Goal: Task Accomplishment & Management: Manage account settings

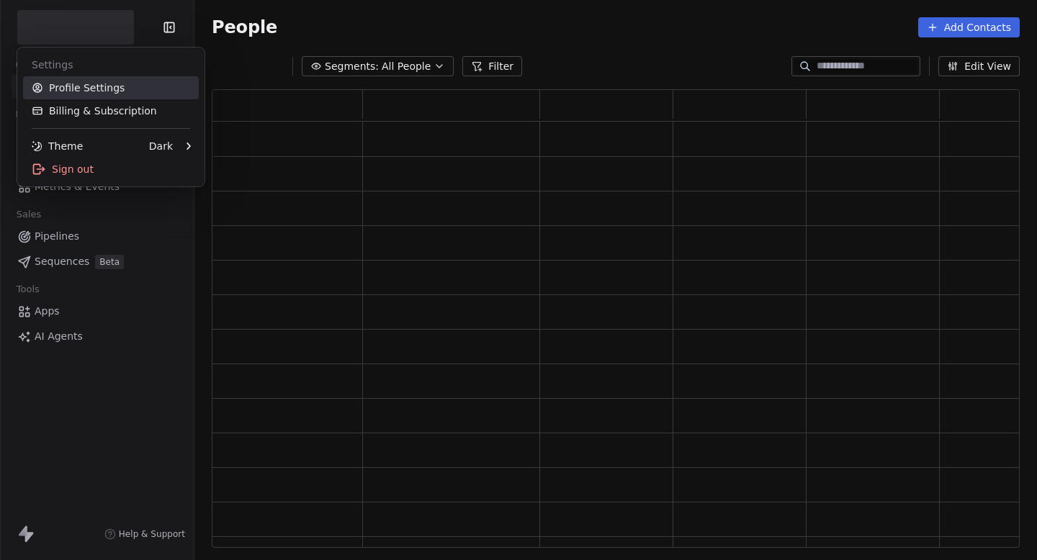
scroll to position [459, 808]
click at [247, 26] on html "Contacts People Marketing Workflows Campaigns Metrics & Events Sales Pipelines …" at bounding box center [518, 280] width 1037 height 560
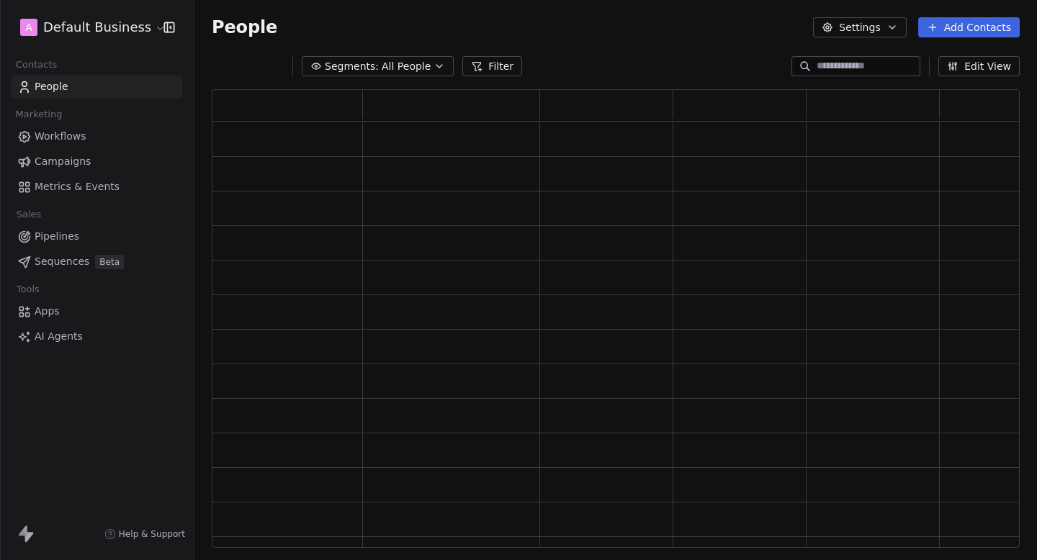
click at [90, 24] on html "A Default Business Contacts People Marketing Workflows Campaigns Metrics & Even…" at bounding box center [518, 280] width 1037 height 560
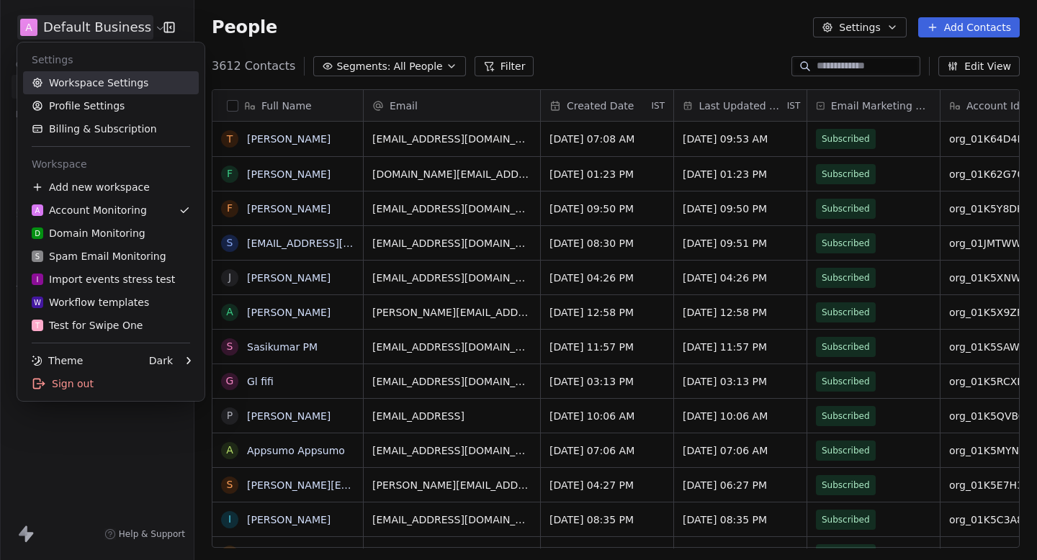
scroll to position [493, 843]
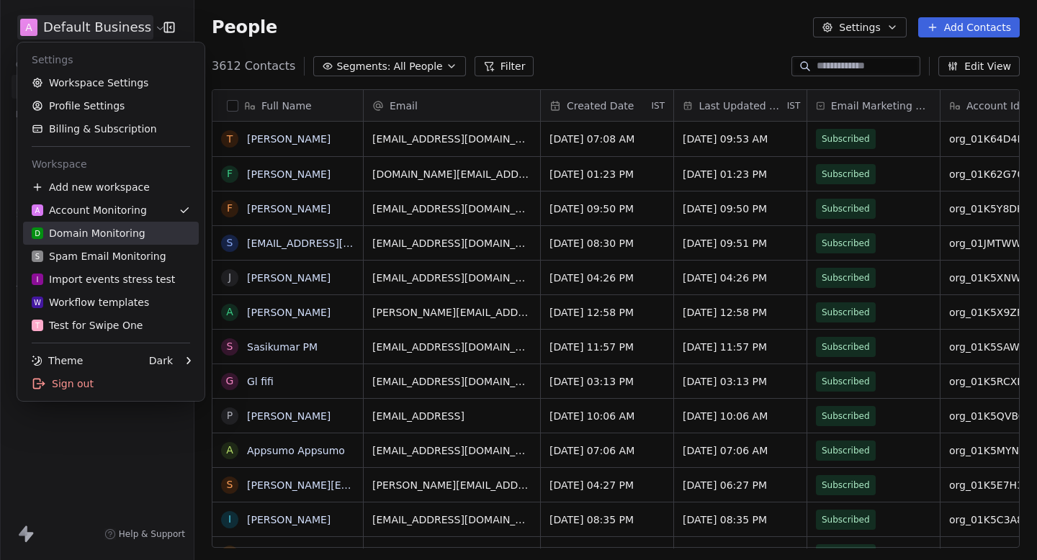
click at [84, 238] on div "D Domain Monitoring" at bounding box center [89, 233] width 114 height 14
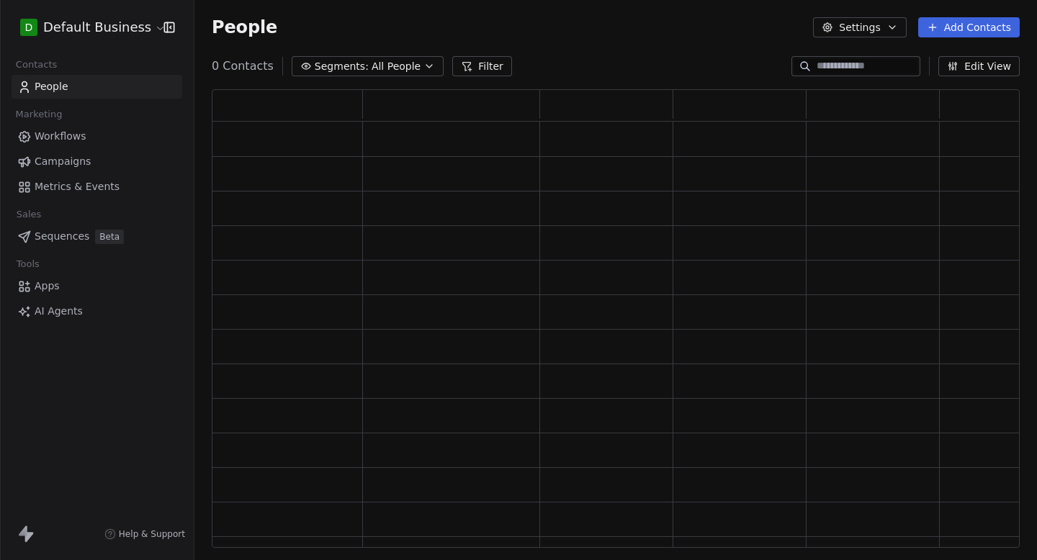
scroll to position [459, 808]
click at [834, 53] on div "People Settings Add Contacts" at bounding box center [615, 27] width 843 height 55
click at [832, 59] on input at bounding box center [867, 66] width 101 height 14
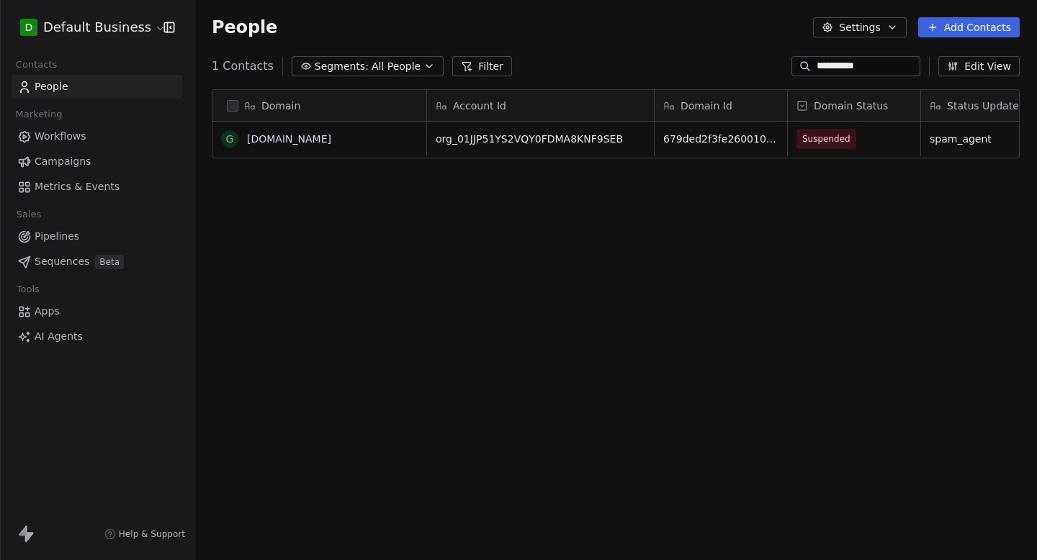
scroll to position [493, 843]
type input "**********"
click at [827, 140] on span "Suspended" at bounding box center [827, 139] width 48 height 14
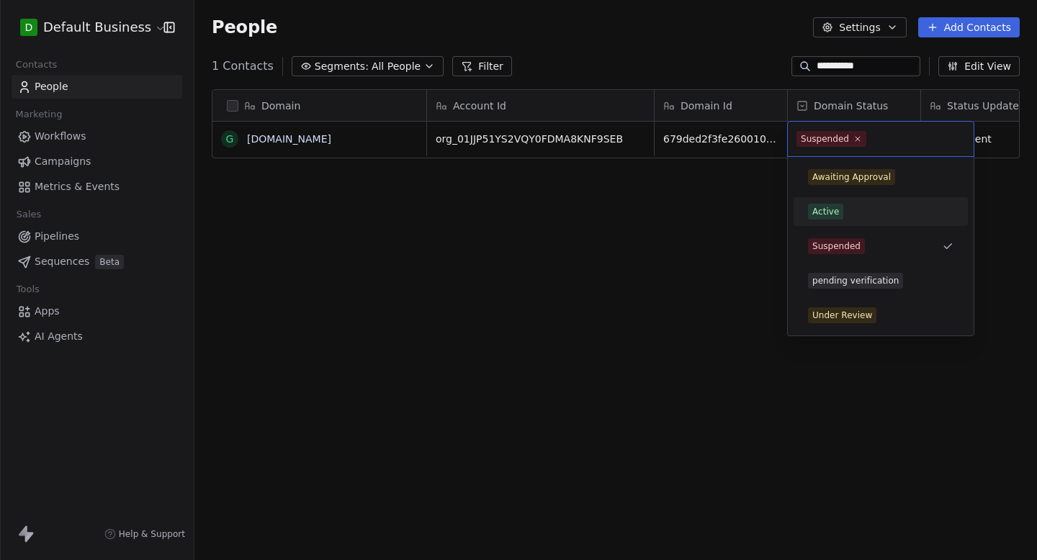
click at [829, 212] on div "Active" at bounding box center [825, 211] width 27 height 13
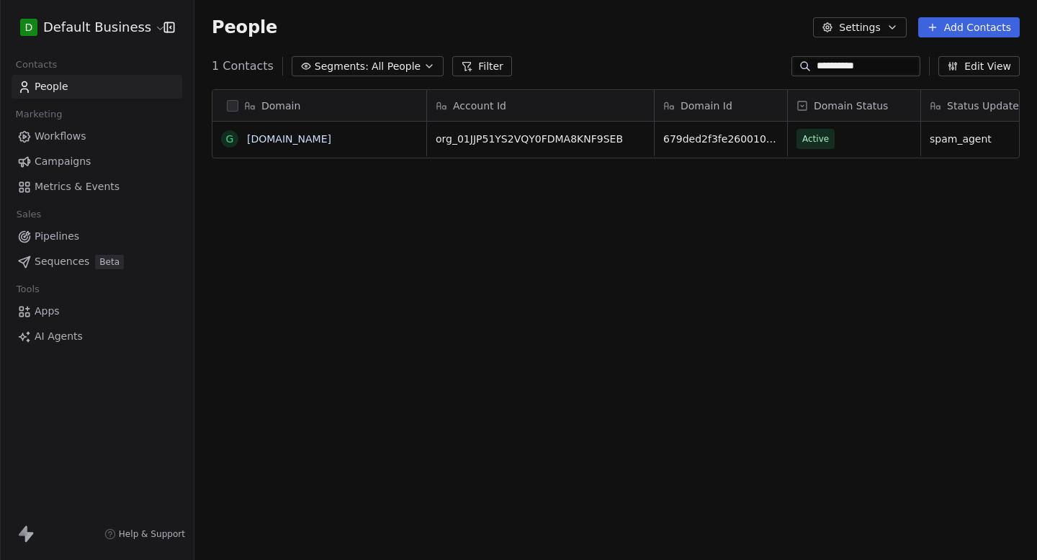
click at [688, 219] on div "Domain g [DOMAIN_NAME] Account Id Domain Id Domain Status Status Updated By Rea…" at bounding box center [615, 324] width 843 height 493
